Goal: Check status: Check status

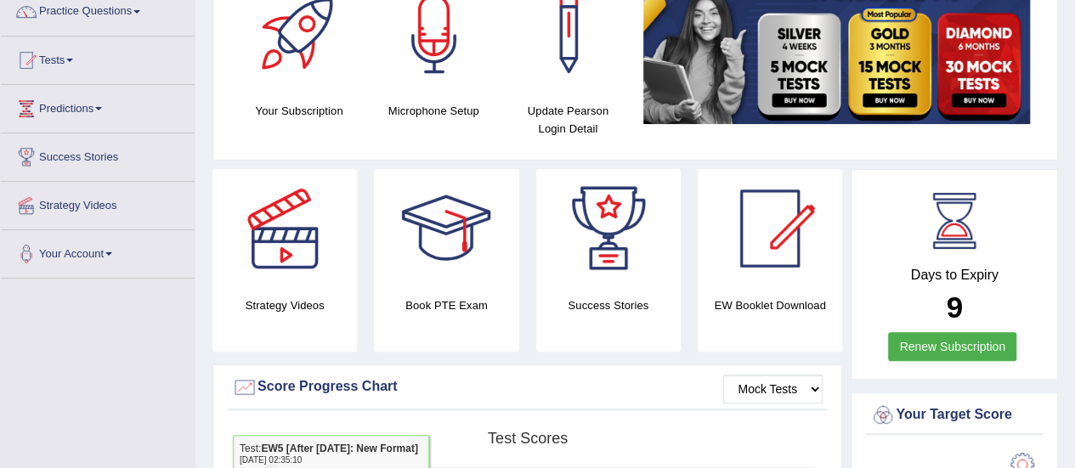
scroll to position [107, 0]
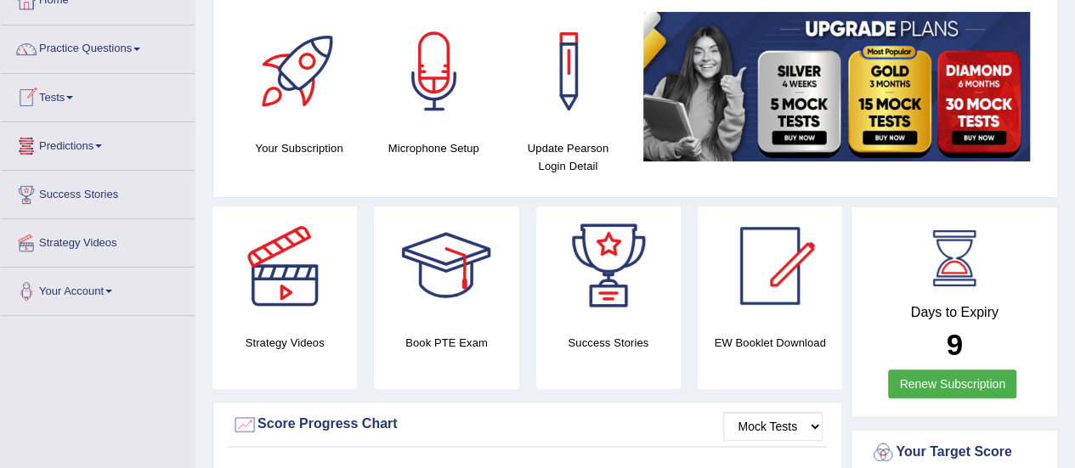
click at [76, 99] on link "Tests" at bounding box center [98, 95] width 194 height 42
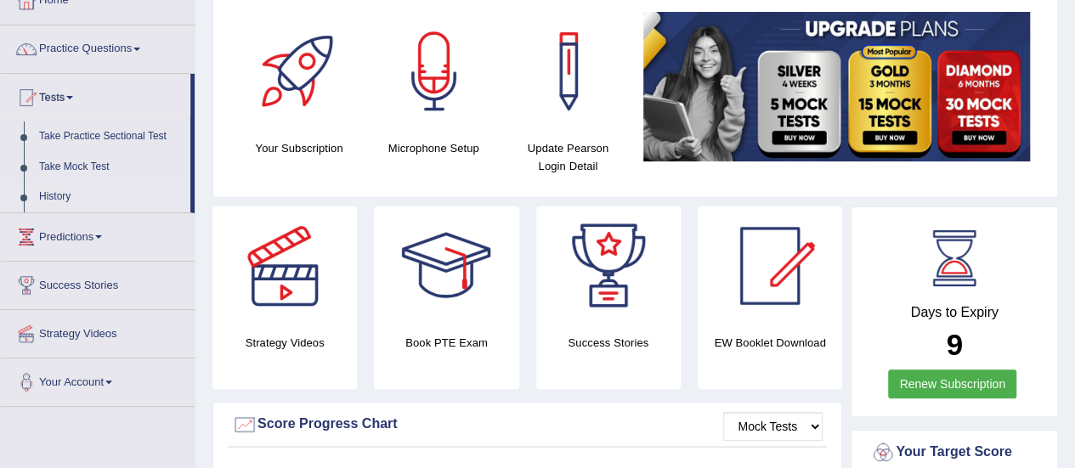
click at [59, 191] on link "History" at bounding box center [110, 197] width 159 height 31
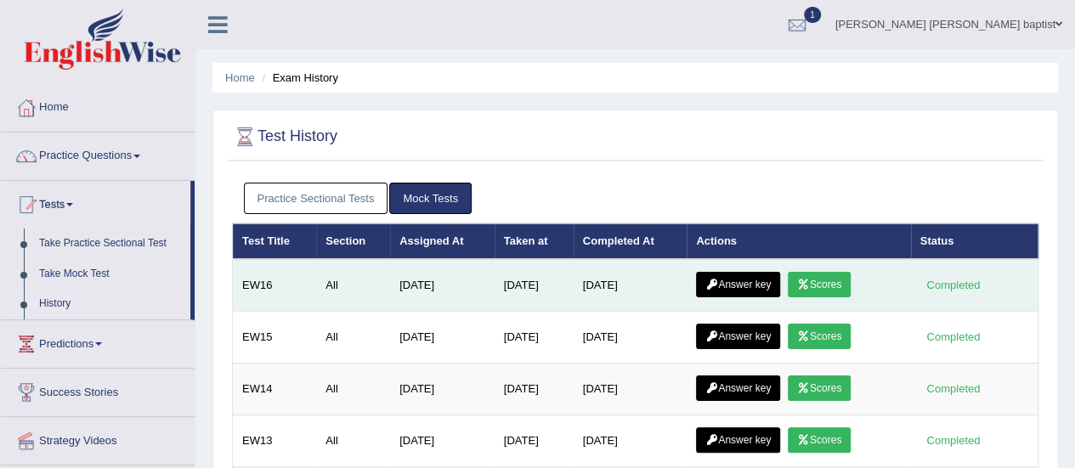
click at [830, 276] on link "Scores" at bounding box center [819, 284] width 63 height 25
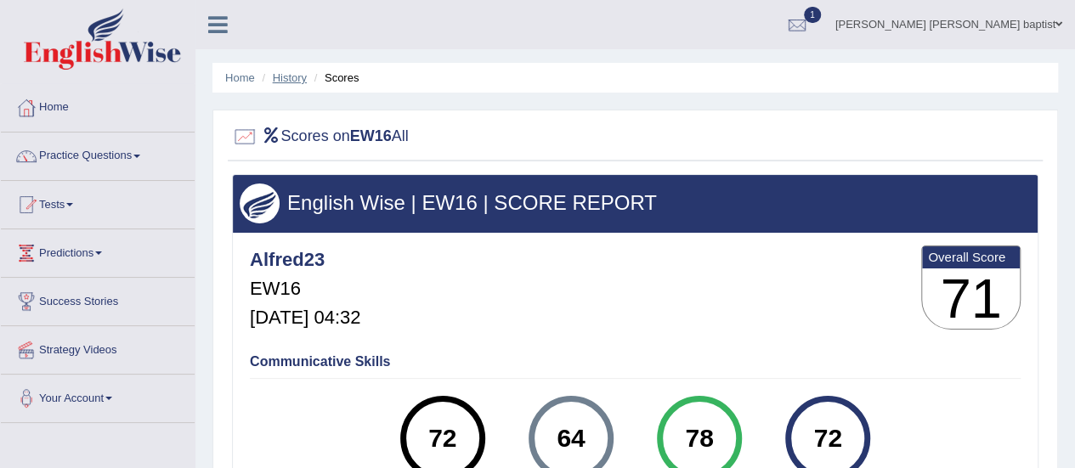
click at [292, 80] on link "History" at bounding box center [290, 77] width 34 height 13
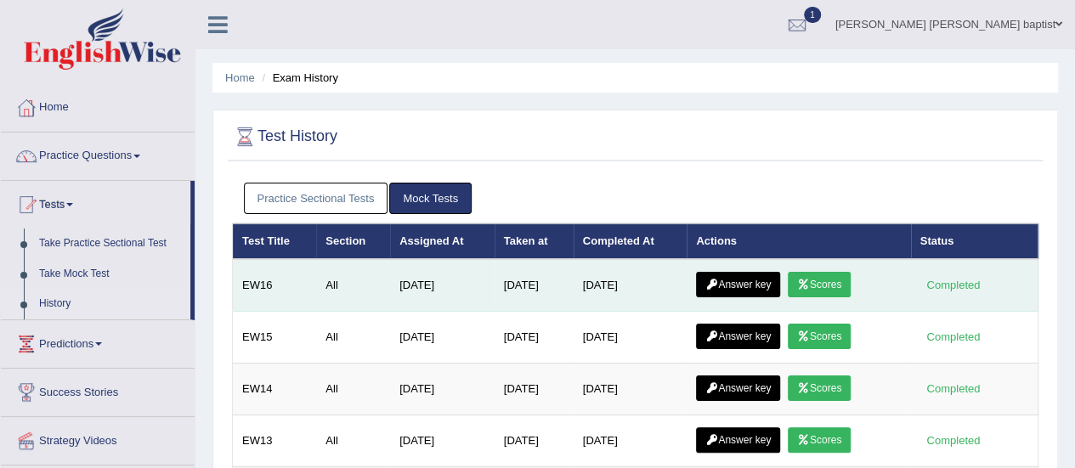
click at [745, 280] on link "Answer key" at bounding box center [738, 284] width 84 height 25
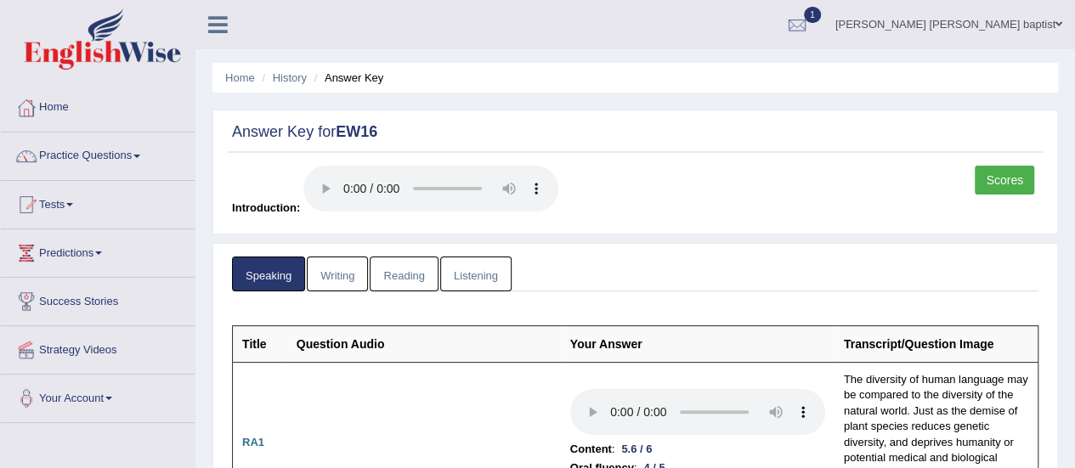
click at [342, 281] on link "Writing" at bounding box center [337, 274] width 61 height 35
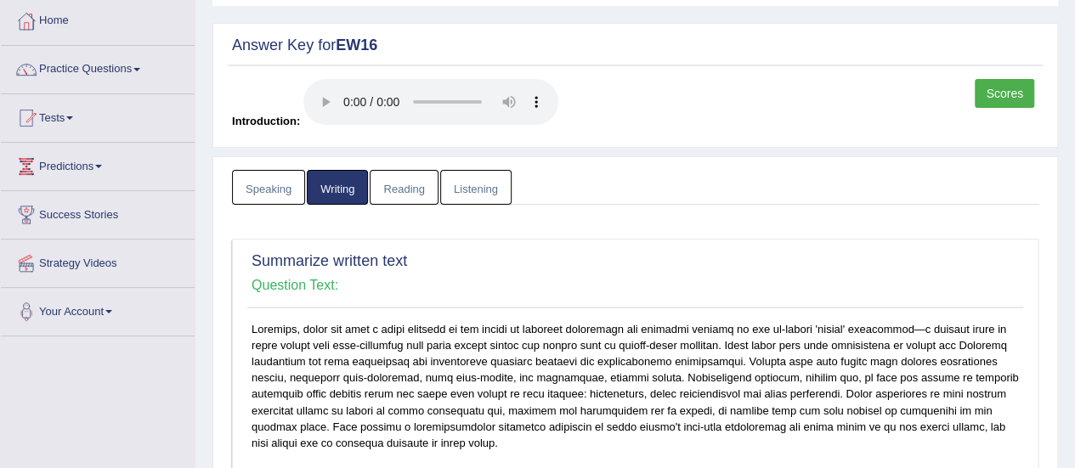
scroll to position [85, 0]
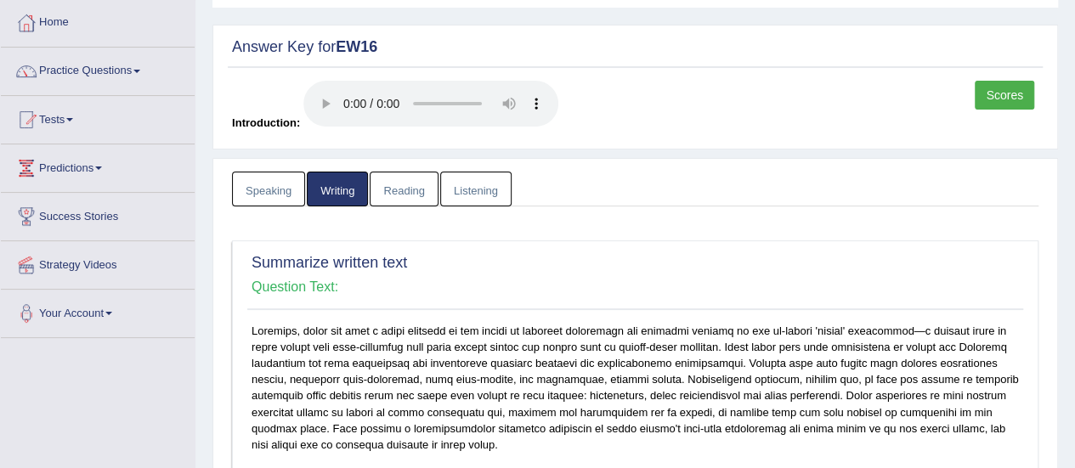
click at [406, 194] on link "Reading" at bounding box center [404, 189] width 68 height 35
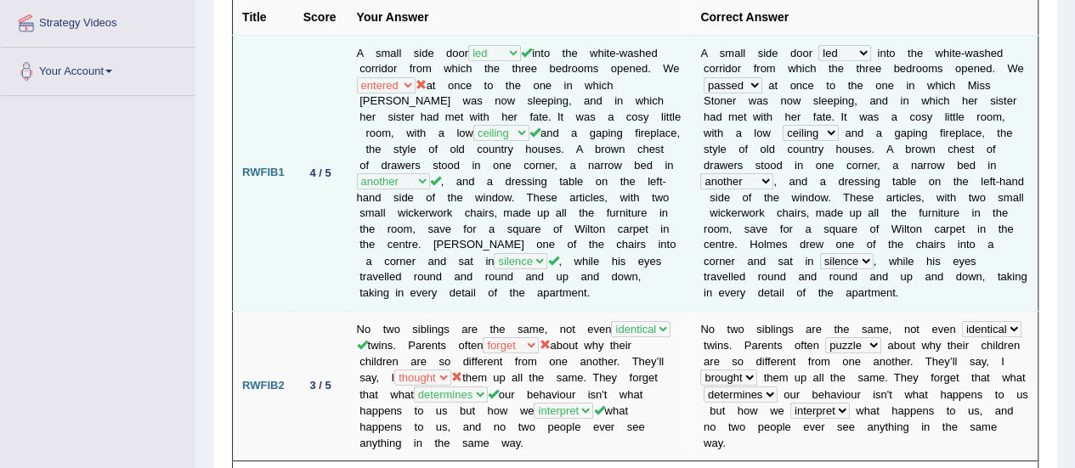
scroll to position [0, 0]
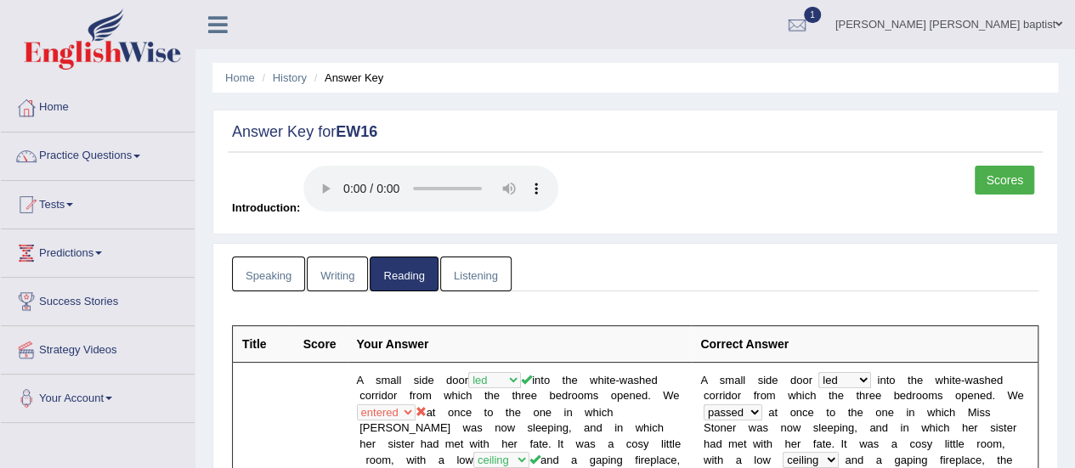
click at [476, 281] on link "Listening" at bounding box center [475, 274] width 71 height 35
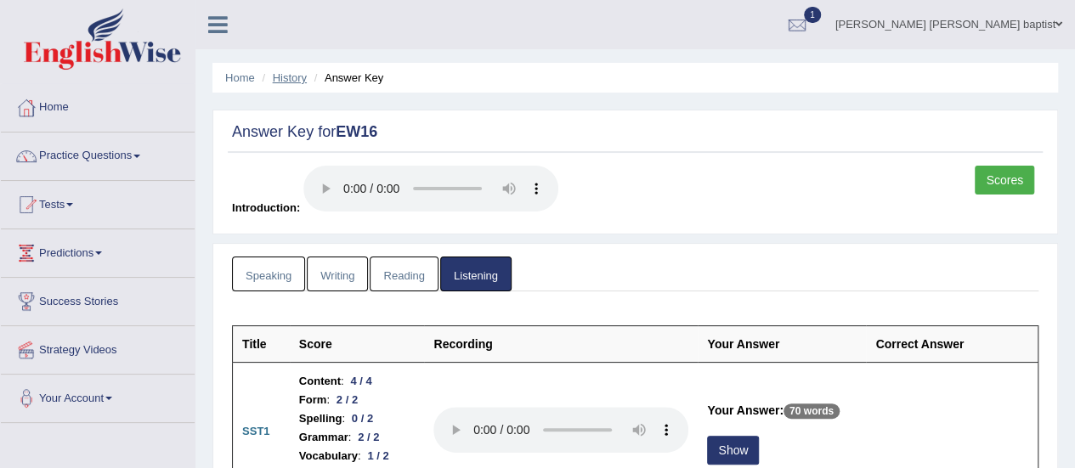
click at [294, 78] on link "History" at bounding box center [290, 77] width 34 height 13
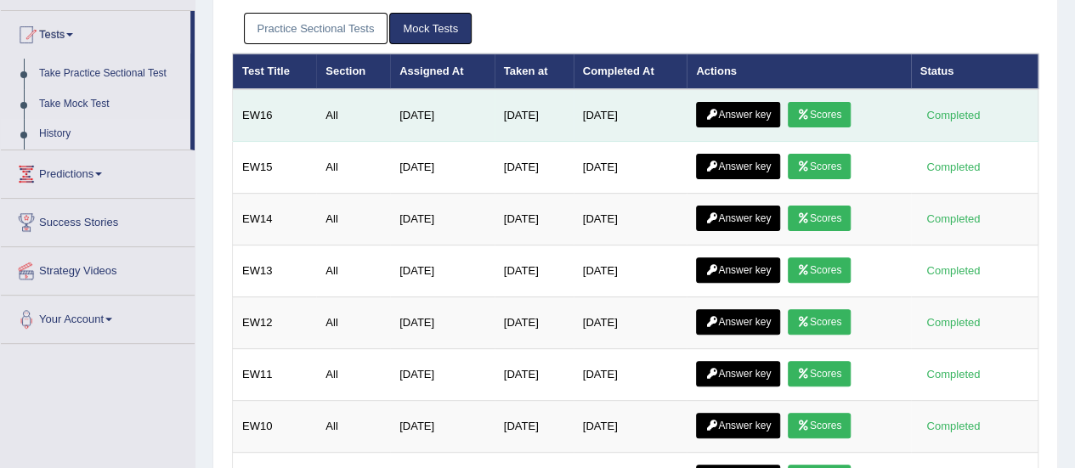
click at [847, 110] on link "Scores" at bounding box center [819, 114] width 63 height 25
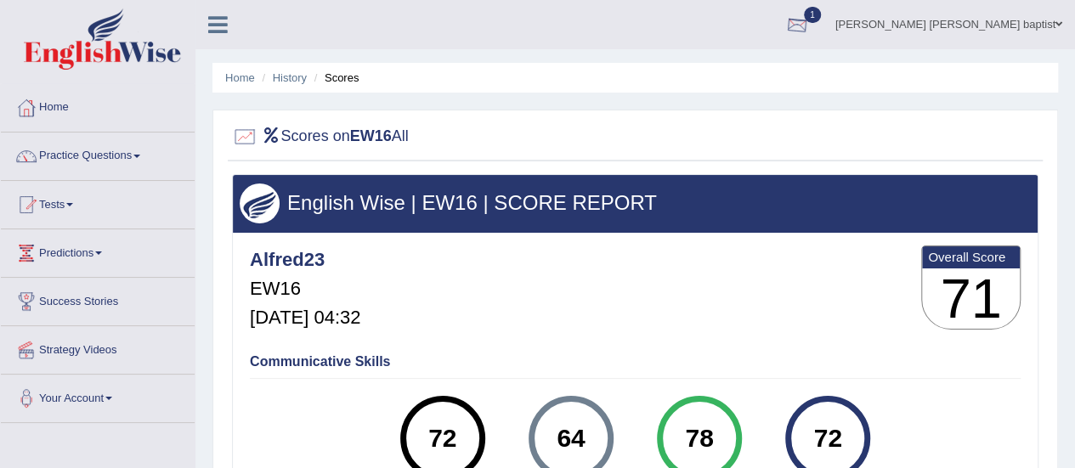
click at [810, 18] on div at bounding box center [797, 25] width 25 height 25
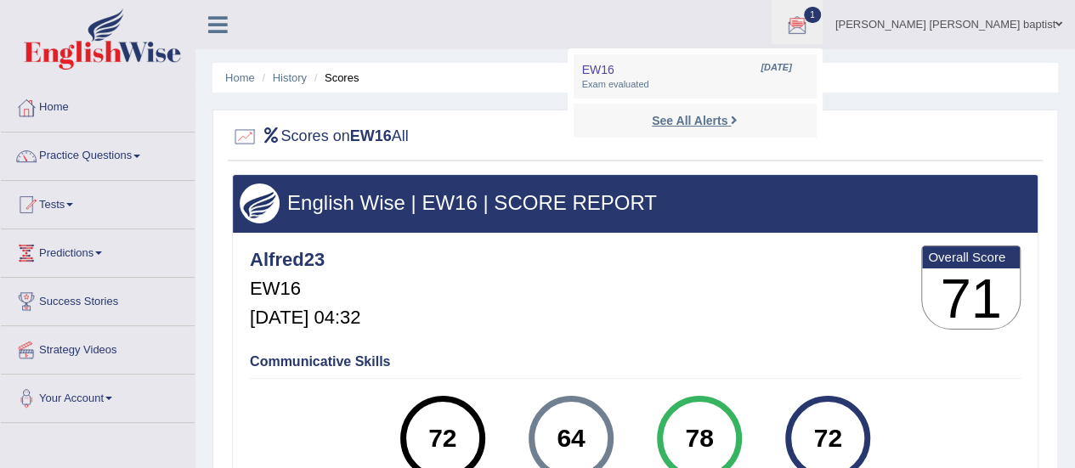
click at [728, 123] on strong "See All Alerts" at bounding box center [690, 121] width 76 height 14
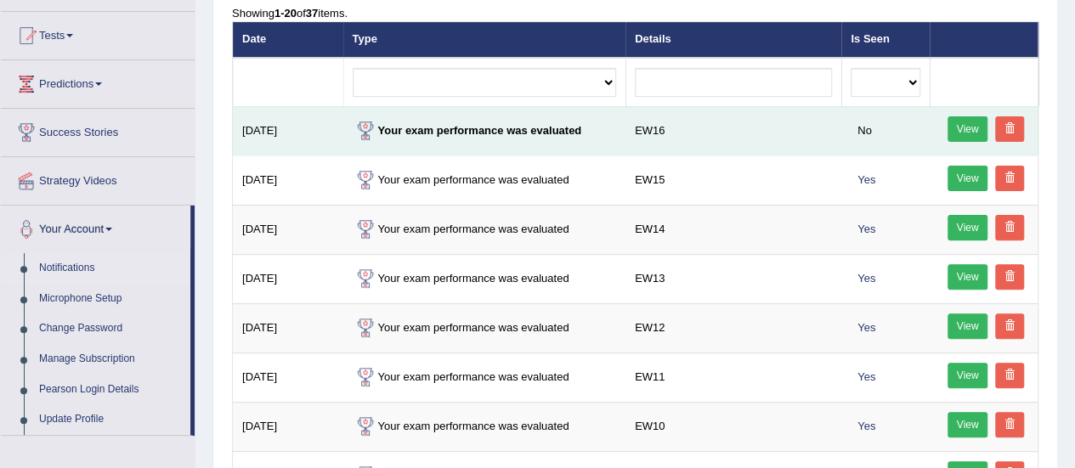
scroll to position [170, 0]
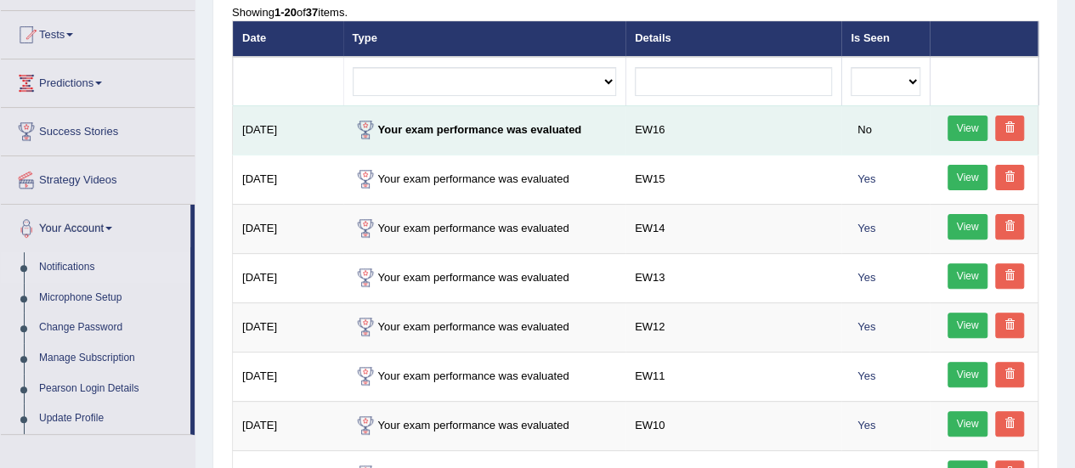
click at [965, 122] on link "View" at bounding box center [968, 128] width 41 height 25
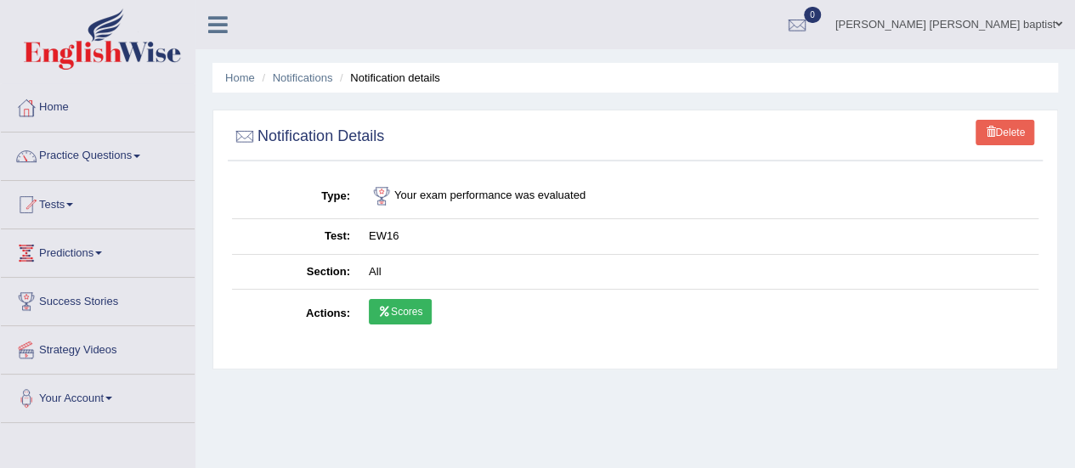
click at [384, 307] on icon at bounding box center [384, 312] width 13 height 10
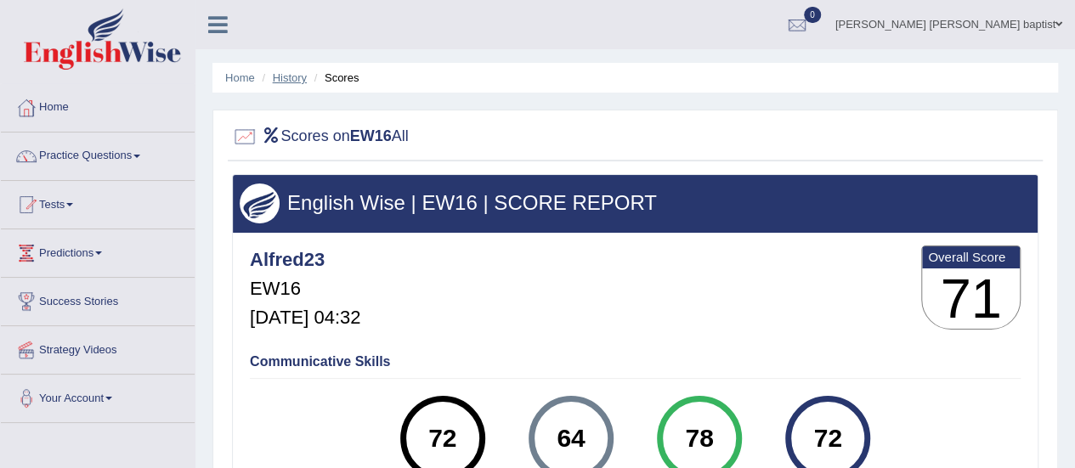
click at [296, 79] on link "History" at bounding box center [290, 77] width 34 height 13
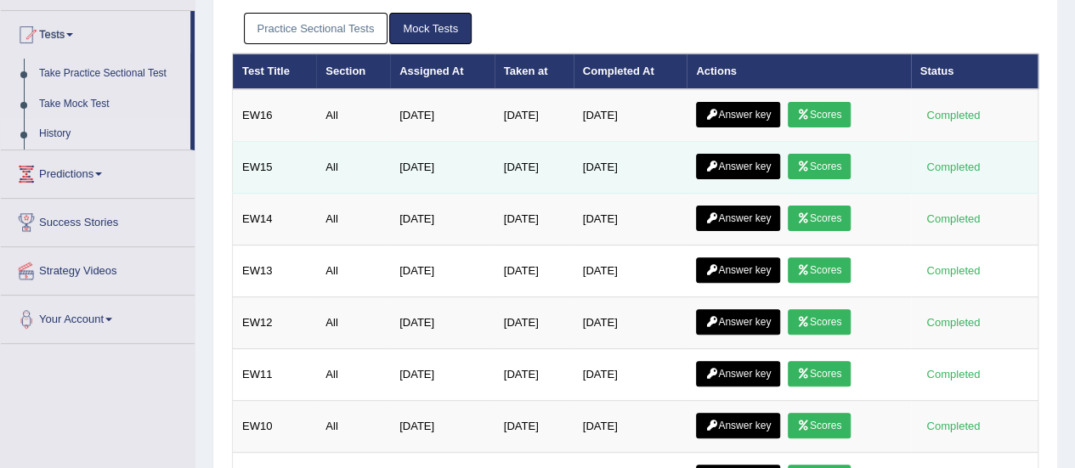
scroll to position [170, 0]
click at [840, 163] on link "Scores" at bounding box center [819, 166] width 63 height 25
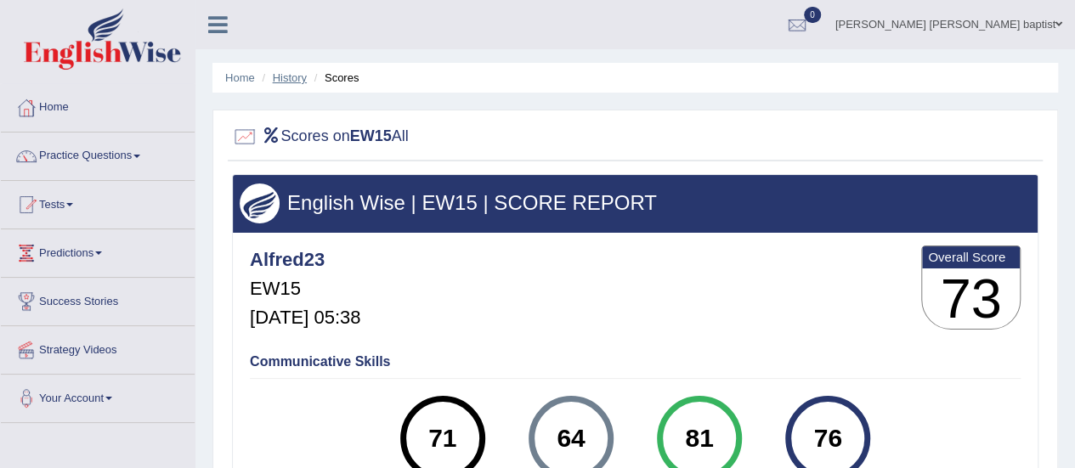
click at [292, 75] on link "History" at bounding box center [290, 77] width 34 height 13
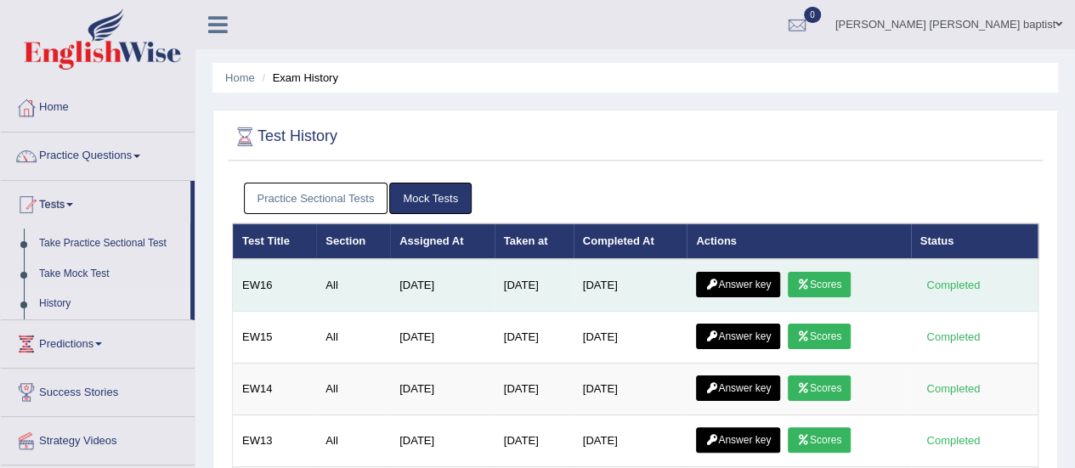
click at [817, 276] on link "Scores" at bounding box center [819, 284] width 63 height 25
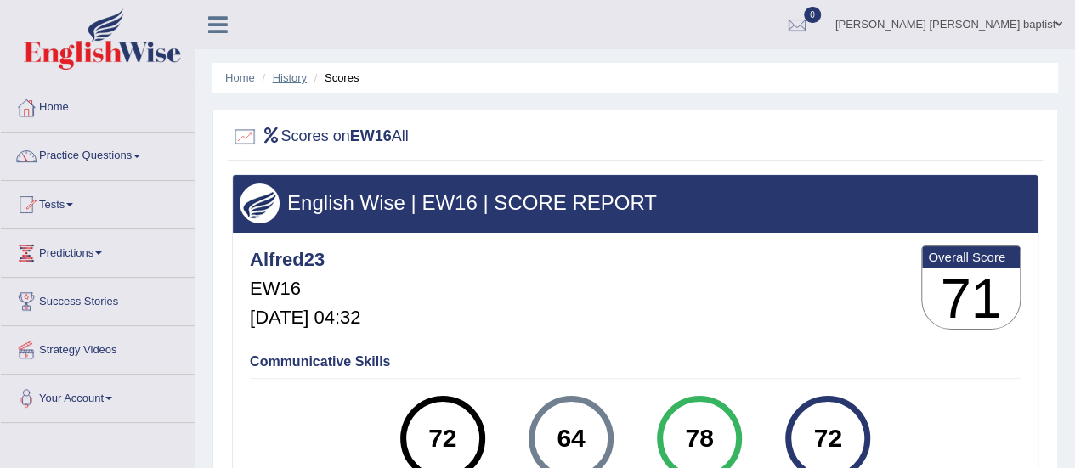
click at [292, 81] on link "History" at bounding box center [290, 77] width 34 height 13
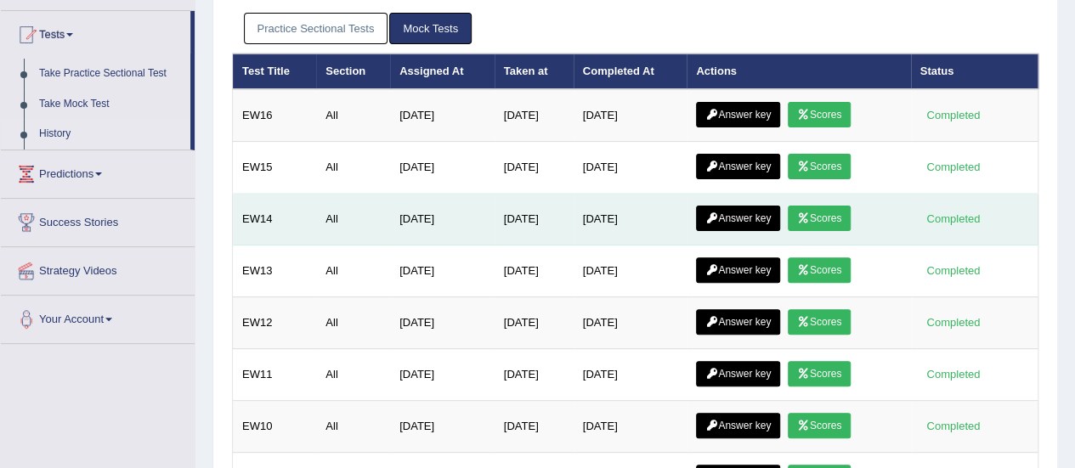
click at [832, 206] on link "Scores" at bounding box center [819, 218] width 63 height 25
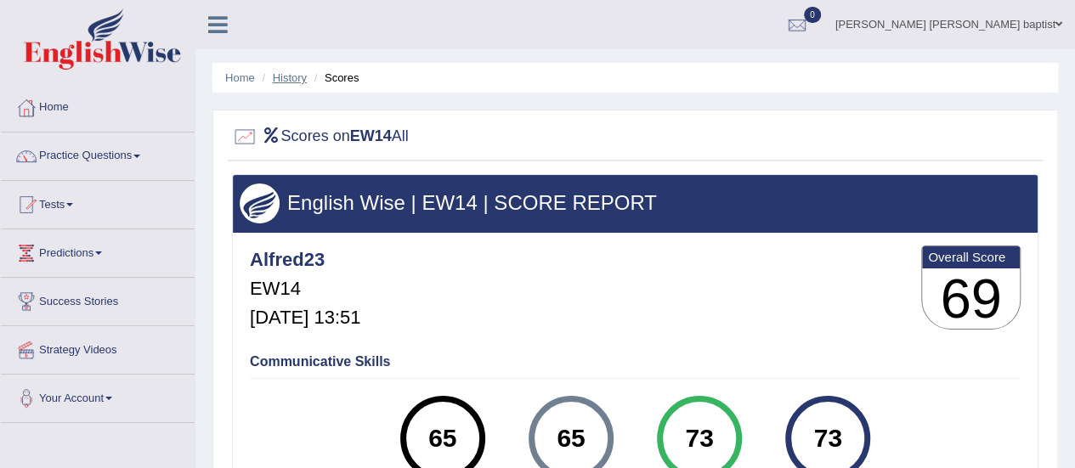
click at [297, 81] on link "History" at bounding box center [290, 77] width 34 height 13
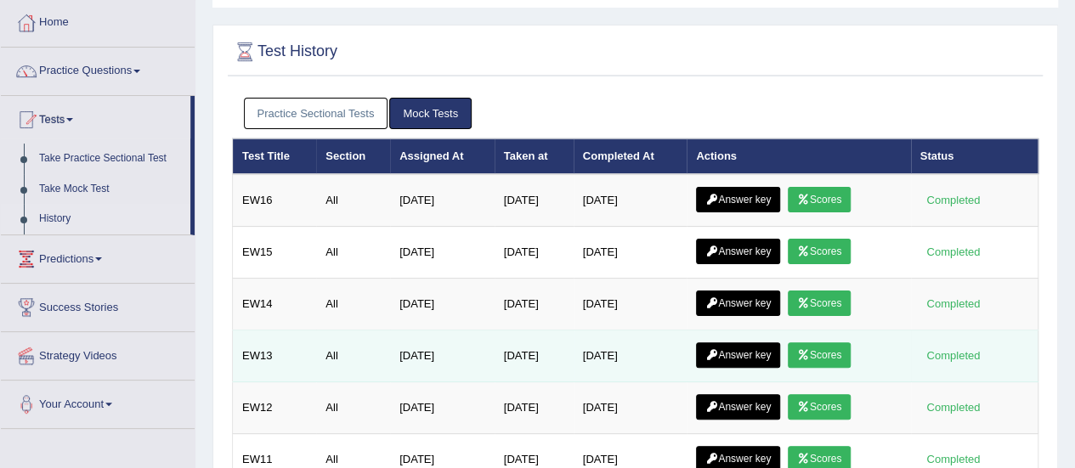
click at [818, 344] on link "Scores" at bounding box center [819, 355] width 63 height 25
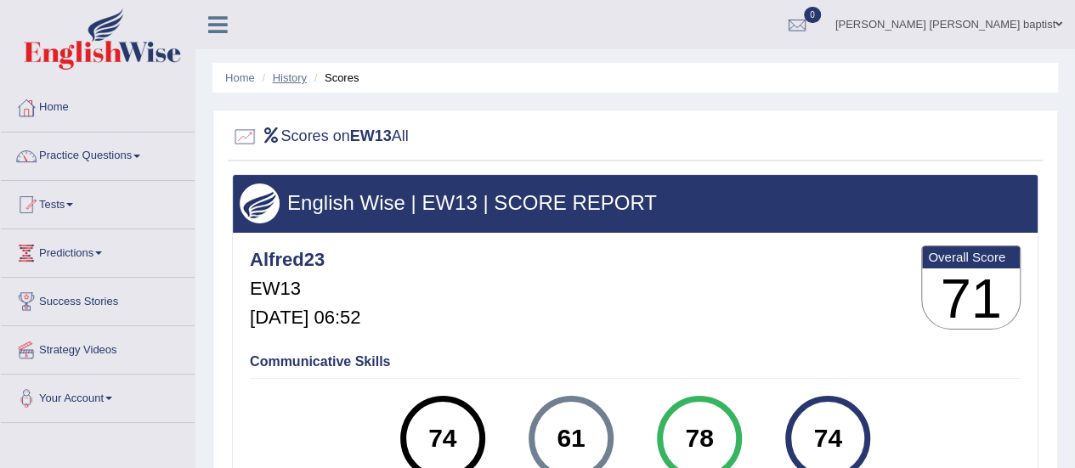
click at [287, 73] on link "History" at bounding box center [290, 77] width 34 height 13
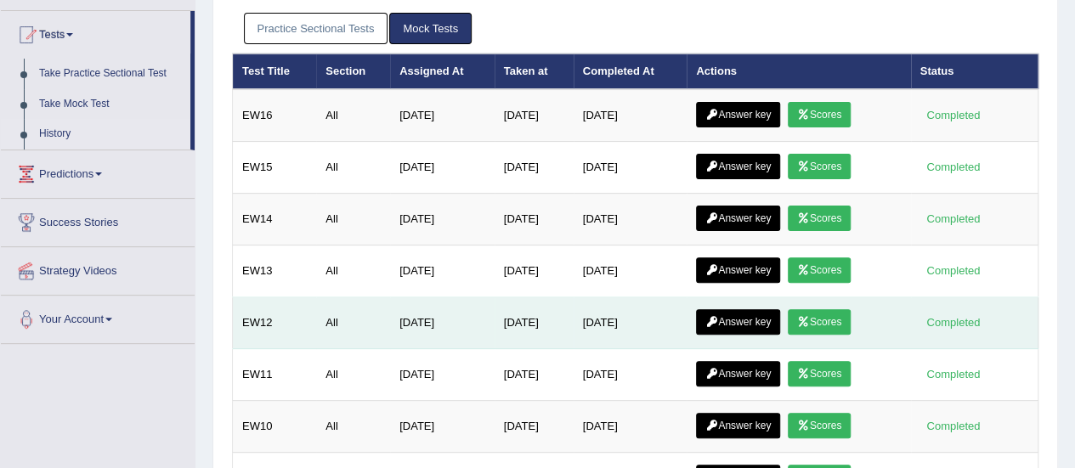
click at [818, 315] on link "Scores" at bounding box center [819, 321] width 63 height 25
